Goal: Information Seeking & Learning: Find specific page/section

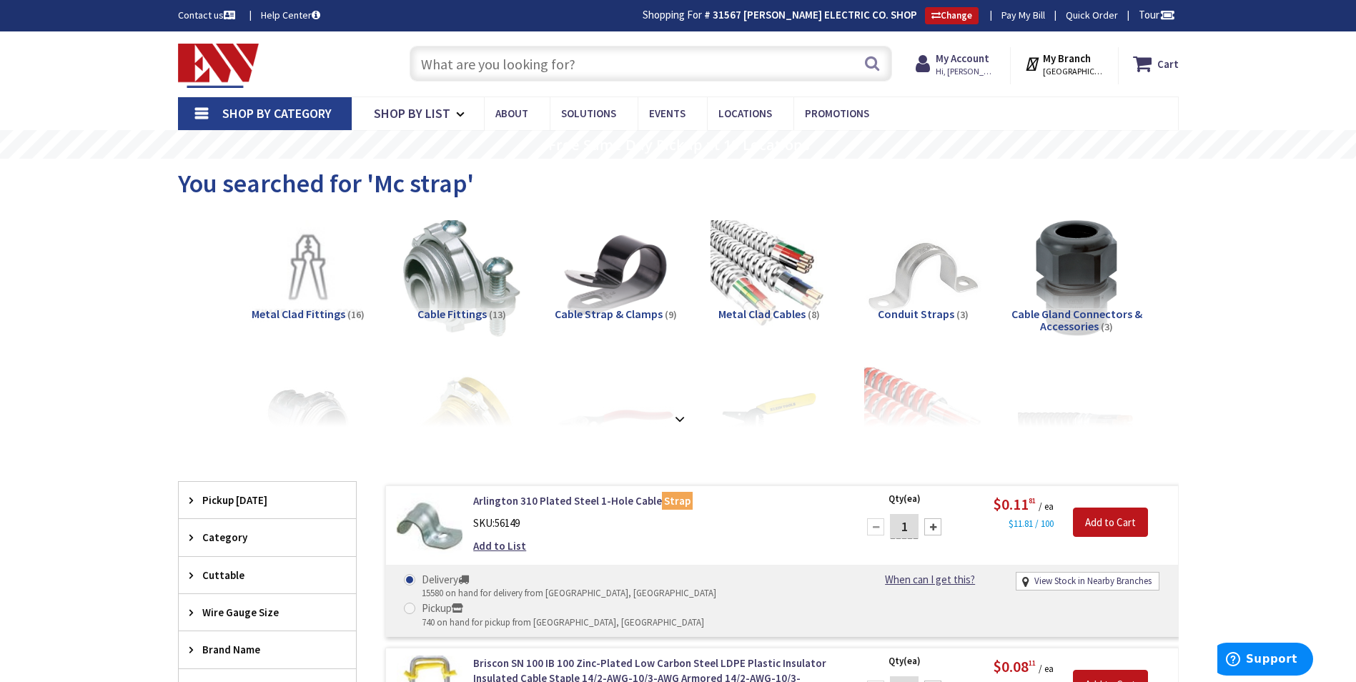
click at [518, 61] on input "text" at bounding box center [651, 64] width 482 height 36
paste input "RJ45 jacks"
type input "RJ45 jacks"
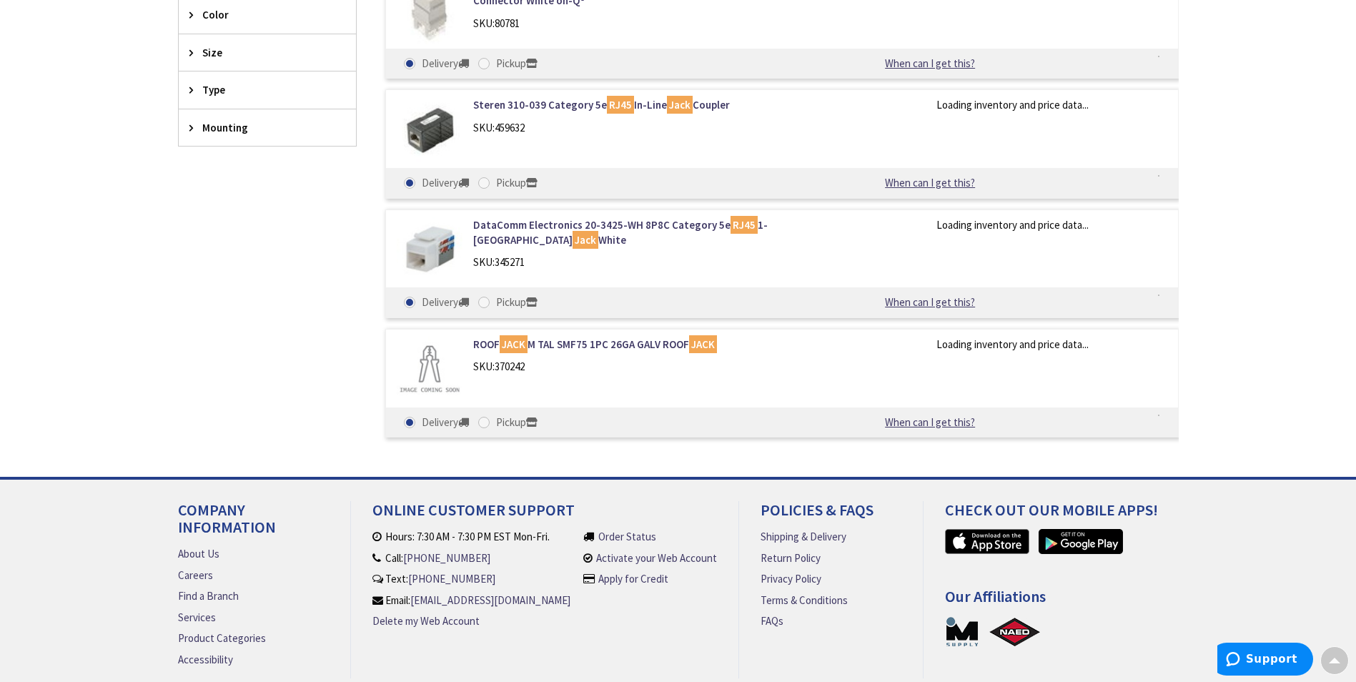
type input "CT-[GEOGRAPHIC_DATA], [GEOGRAPHIC_DATA]"
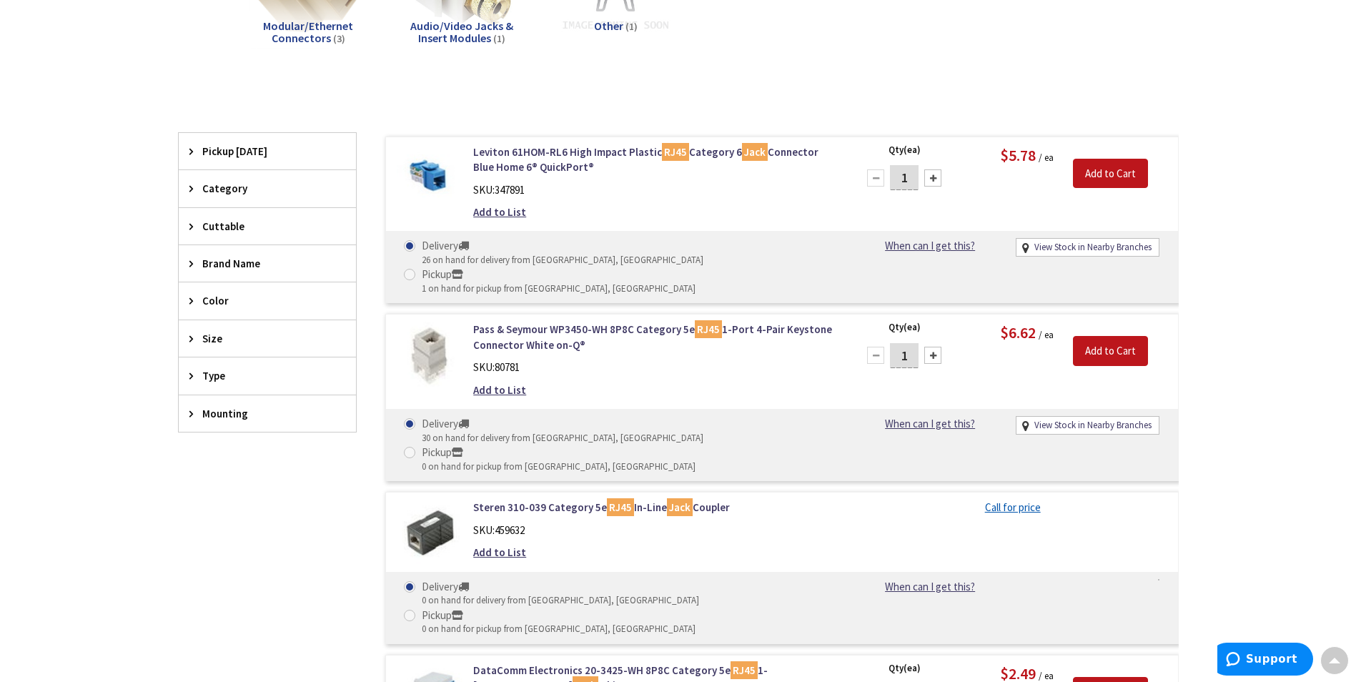
scroll to position [2, 0]
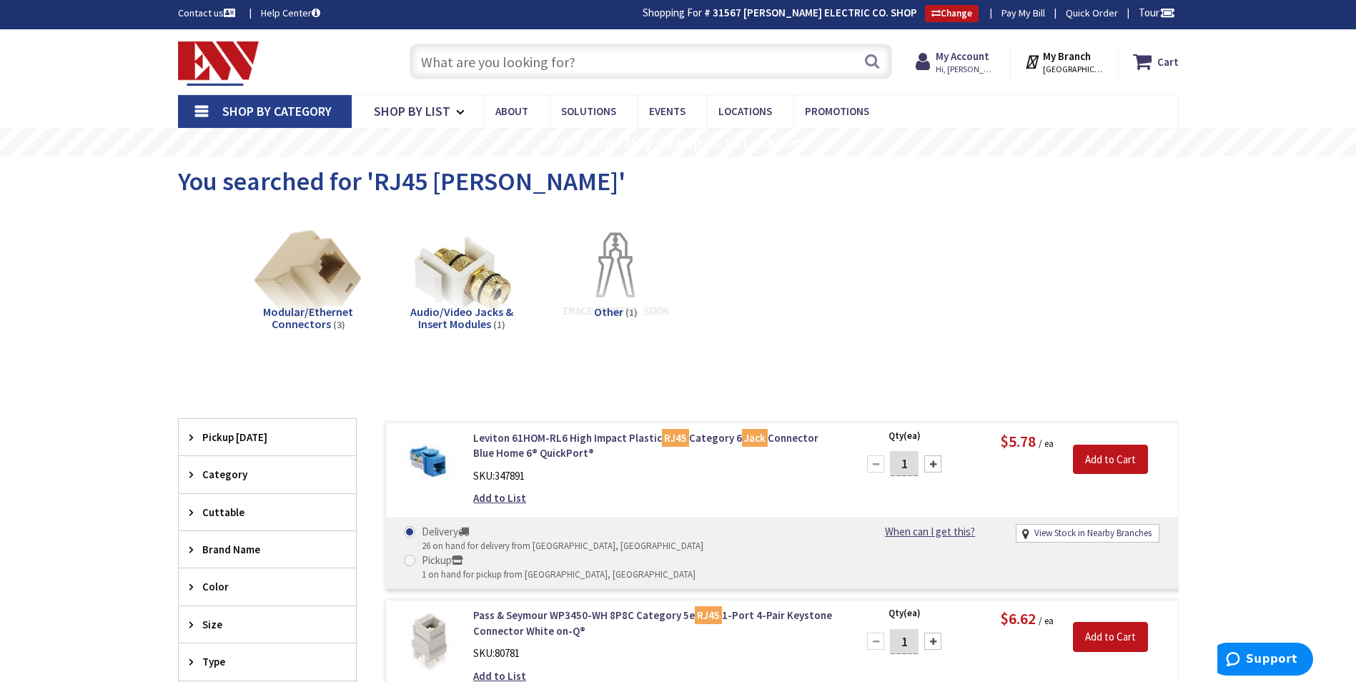
click at [462, 57] on input "text" at bounding box center [651, 62] width 482 height 36
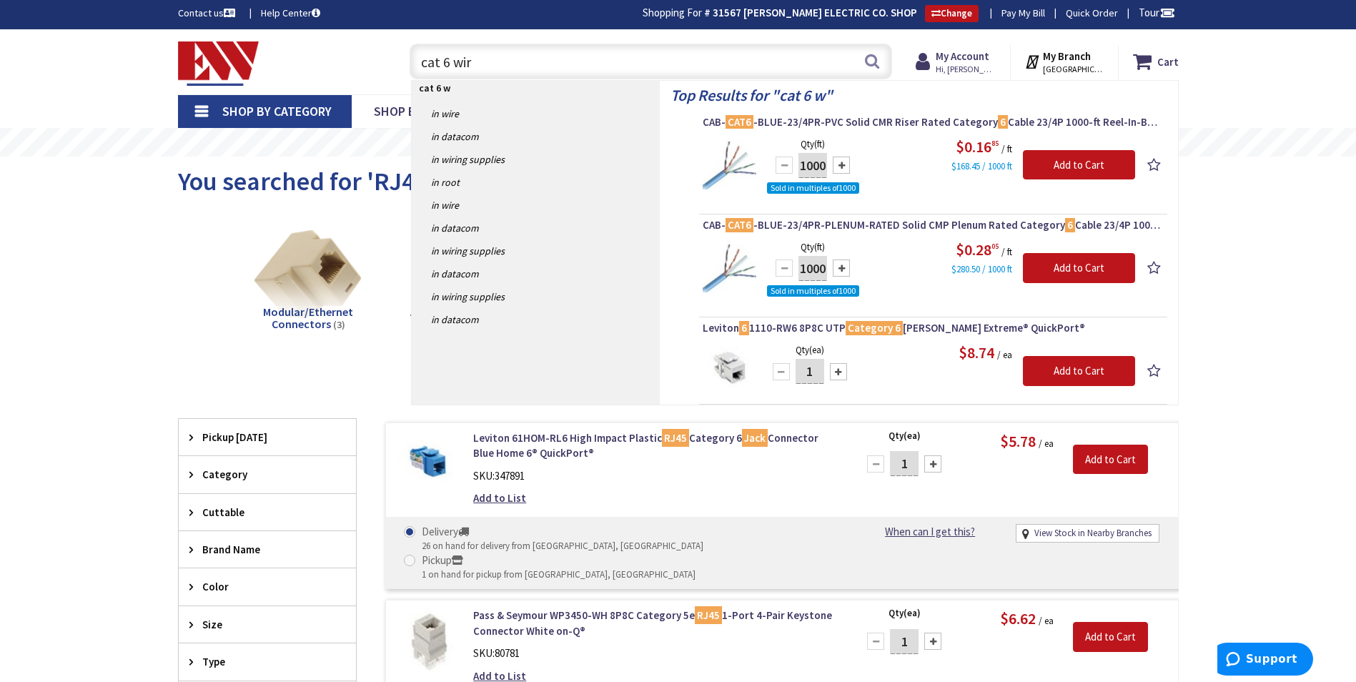
type input "cat 6 wire"
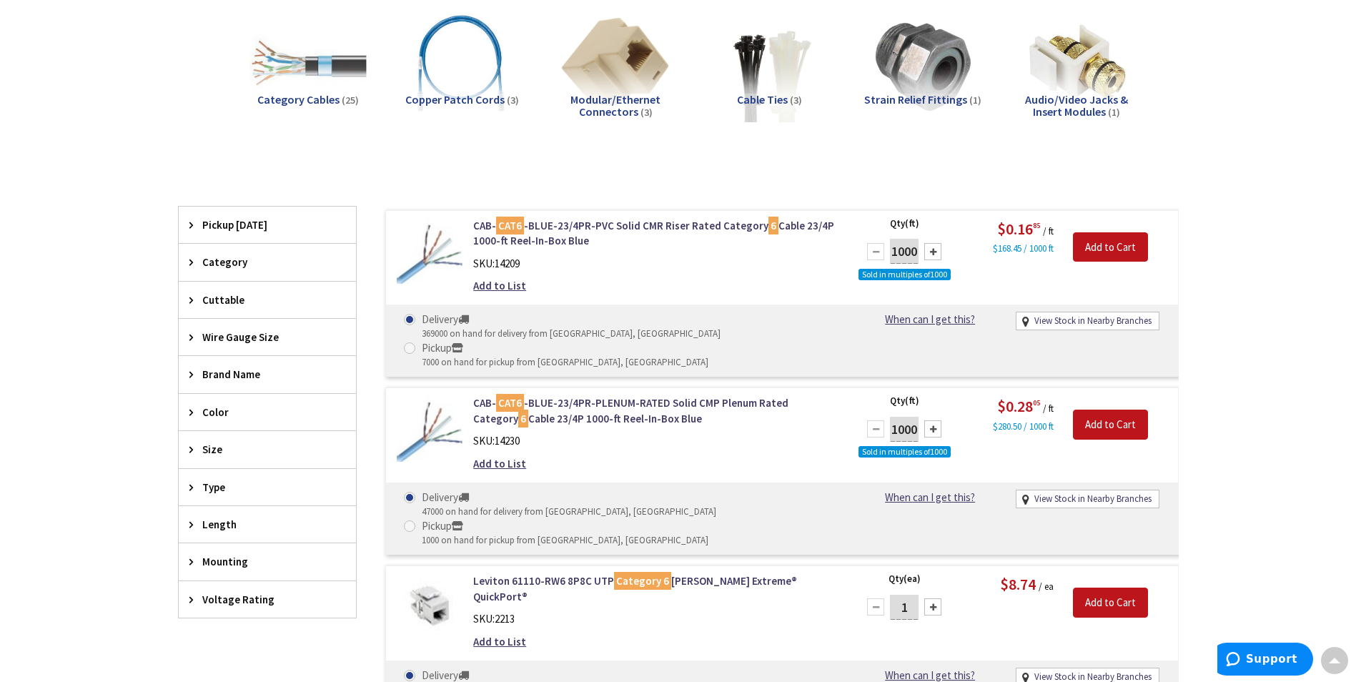
scroll to position [217, 0]
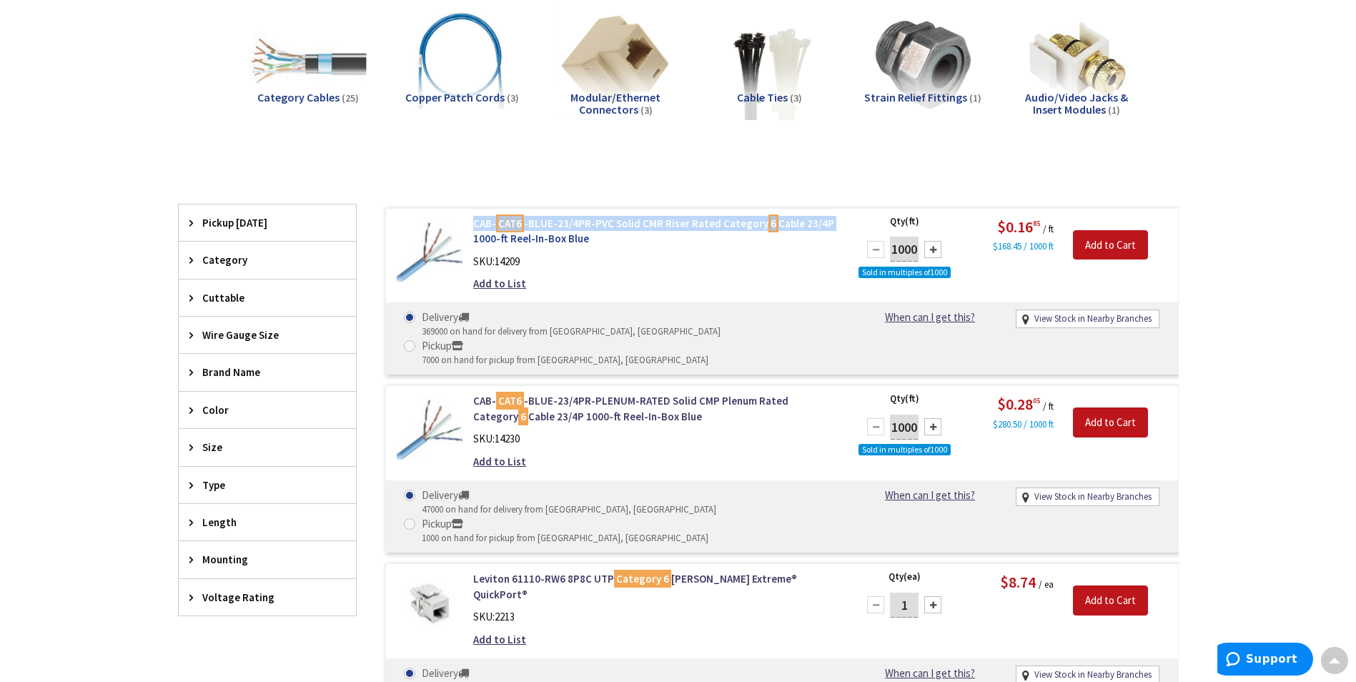
drag, startPoint x: 469, startPoint y: 224, endPoint x: 825, endPoint y: 221, distance: 356.0
click at [825, 221] on div "CAB- CAT6 -BLUE-23/4PR-PVC Solid CMR Riser Rated Category 6 Cable 23/4P 1000-ft…" at bounding box center [654, 257] width 385 height 83
copy link "CAB- CAT6 -BLUE-23/4PR-PVC Solid CMR Riser Rated Category 6 Cable 23/4P"
